Goal: Task Accomplishment & Management: Manage account settings

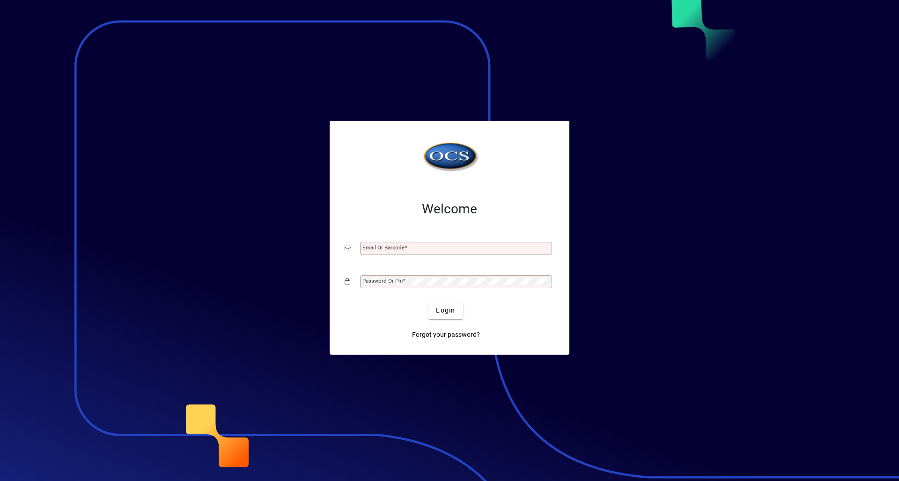
click at [486, 251] on input "Email or Barcode" at bounding box center [457, 248] width 189 height 7
type input "*****"
